Goal: Find specific page/section: Find specific page/section

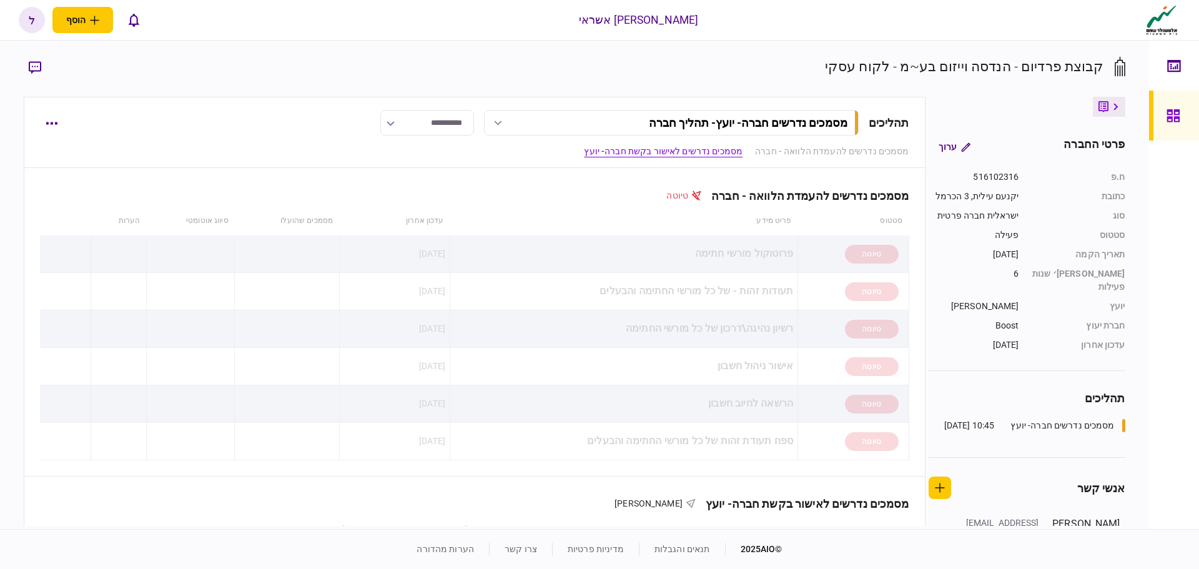
scroll to position [750, 0]
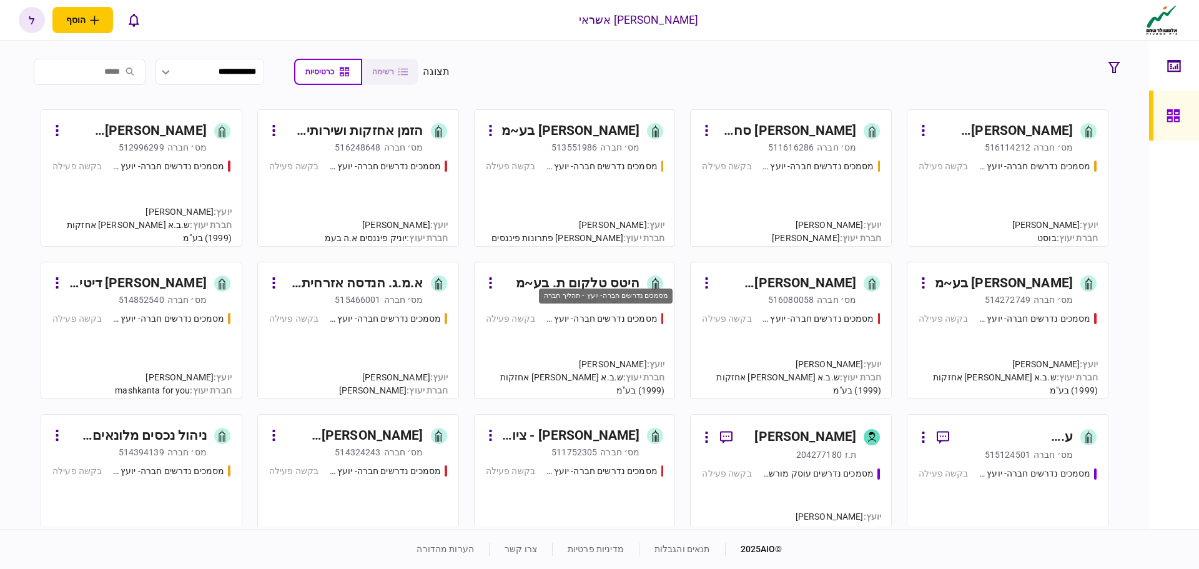
click at [606, 316] on div "מסמכים נדרשים חברה- יועץ - תהליך חברה" at bounding box center [601, 318] width 112 height 13
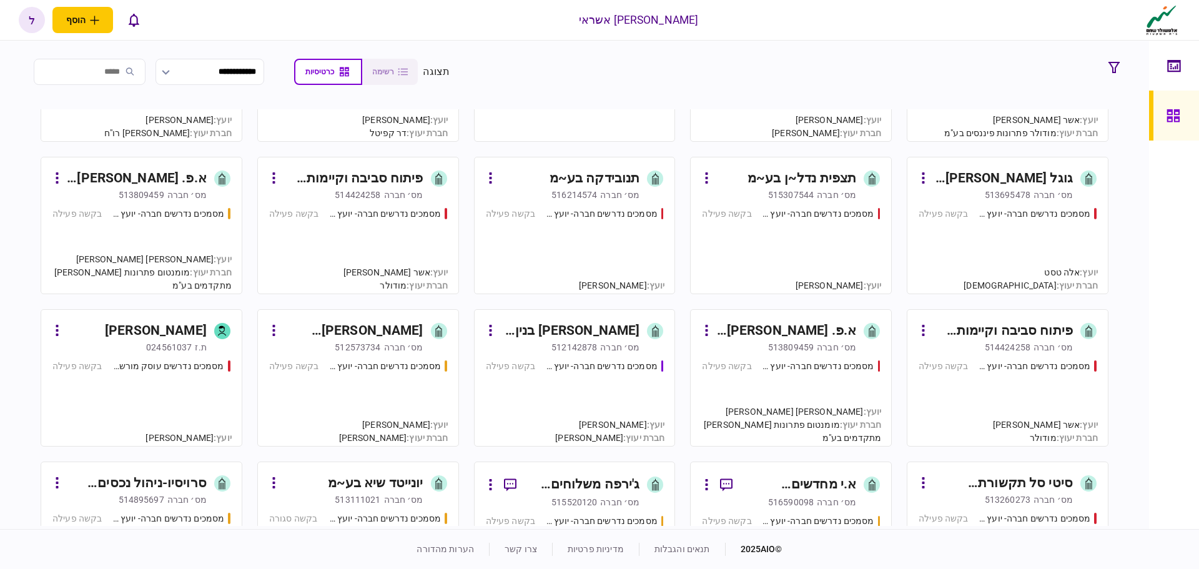
scroll to position [625, 0]
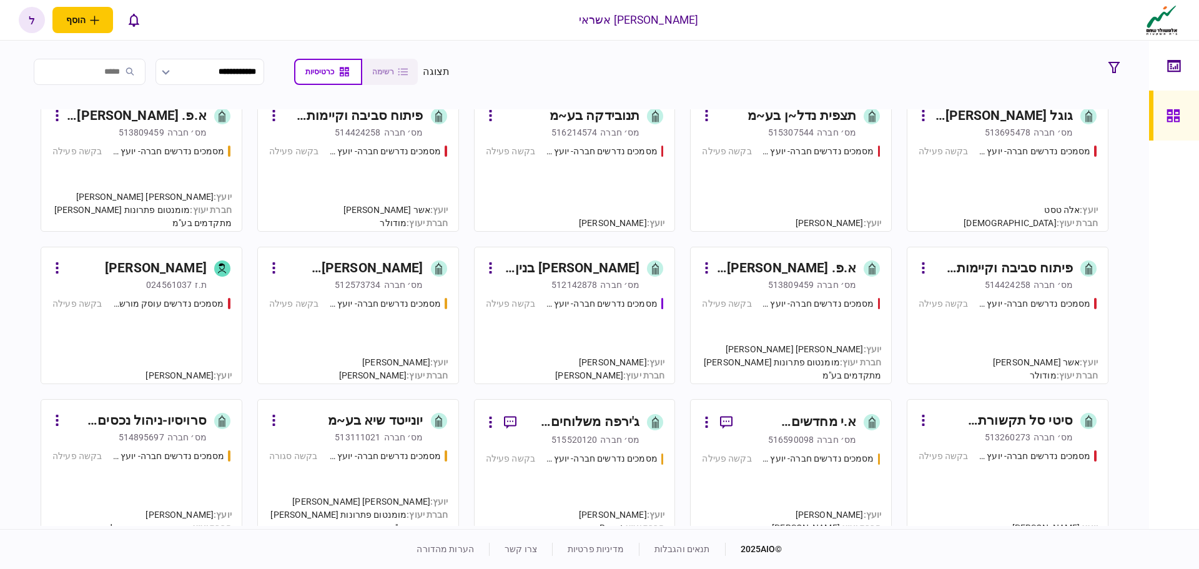
click at [126, 72] on input "search" at bounding box center [90, 72] width 112 height 26
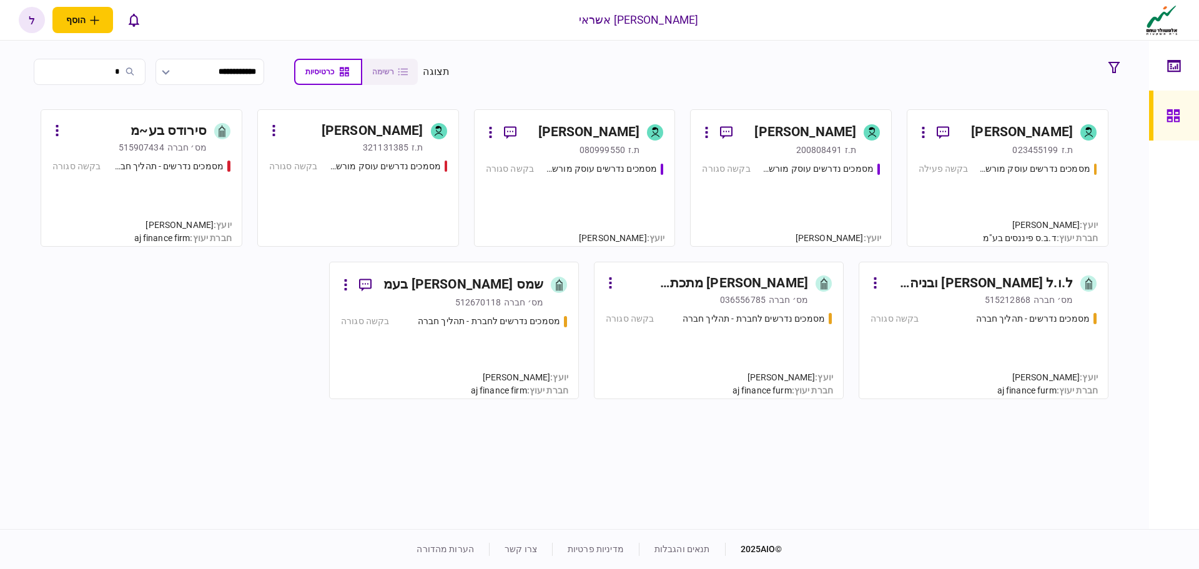
scroll to position [0, 0]
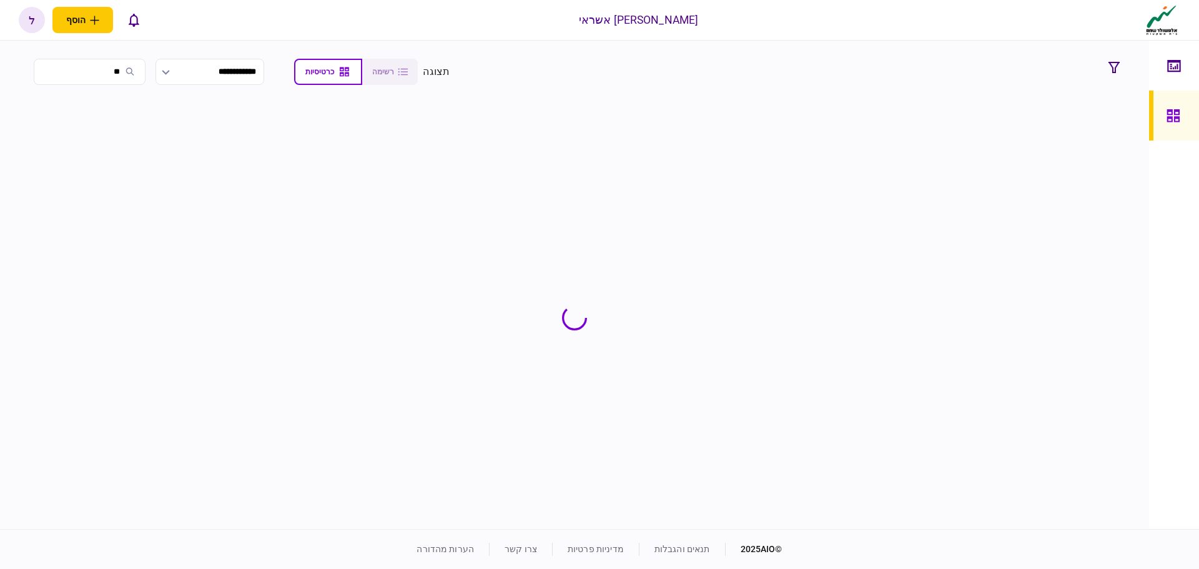
type input "*"
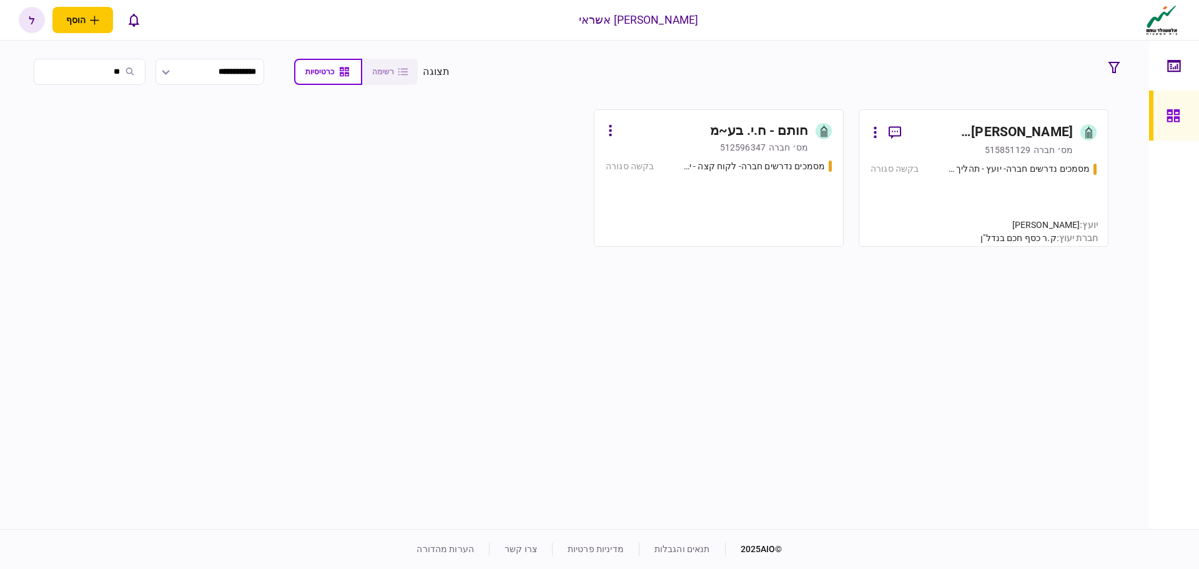
type input "*"
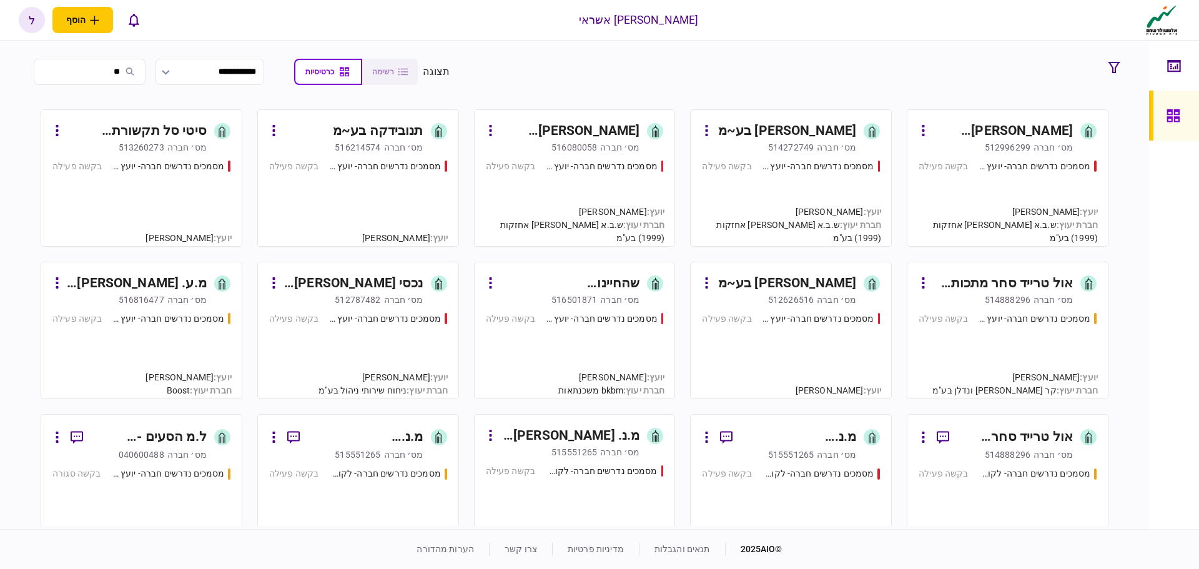
type input "*"
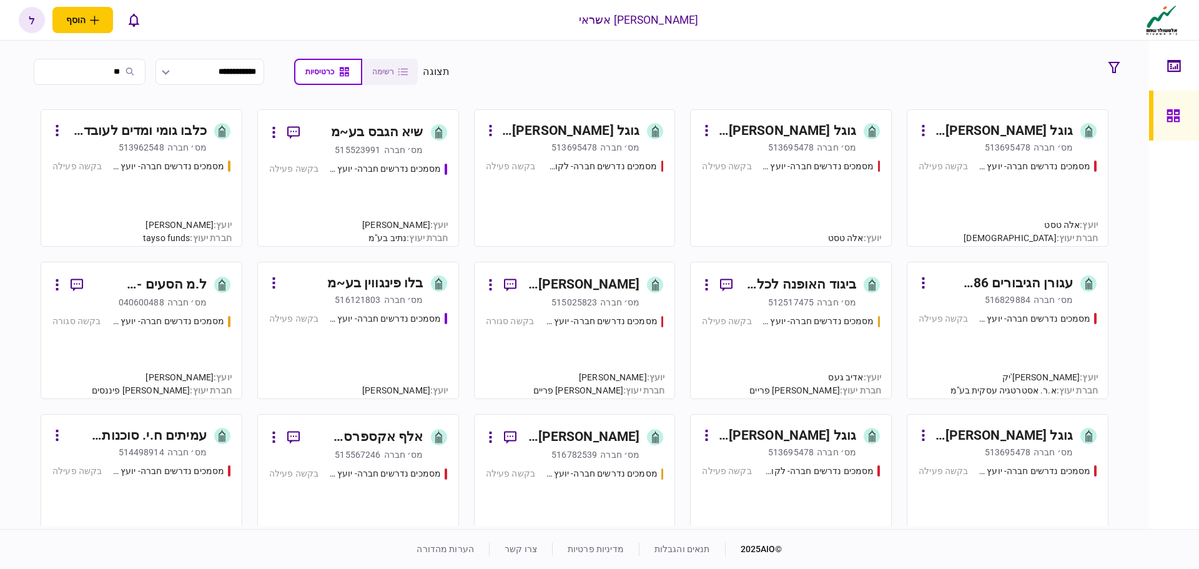
type input "*"
